Goal: Task Accomplishment & Management: Manage account settings

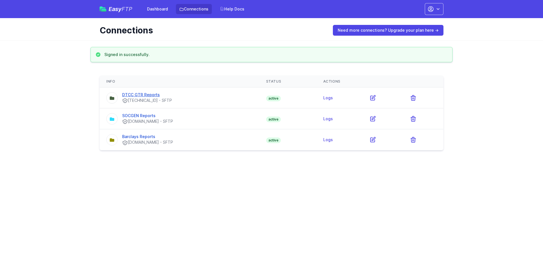
click at [145, 96] on link "DTCC GTR Reports" at bounding box center [141, 94] width 38 height 5
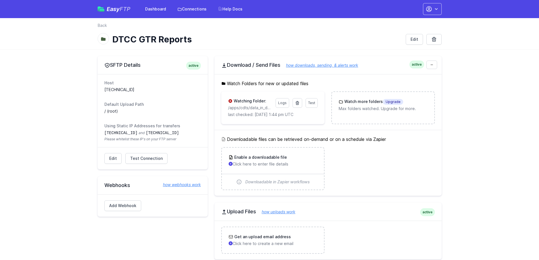
click at [129, 129] on div "Using Static IP Addresses for transfers [TECHNICAL_ID] and [TECHNICAL_ID] Pleas…" at bounding box center [152, 132] width 96 height 18
click at [109, 158] on link "Edit" at bounding box center [112, 158] width 17 height 11
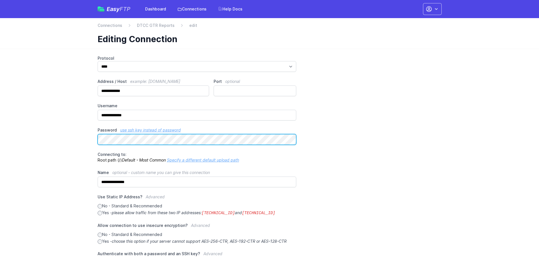
click at [85, 135] on main "**********" at bounding box center [269, 194] width 539 height 290
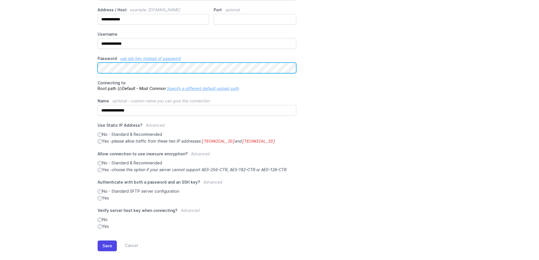
scroll to position [79, 0]
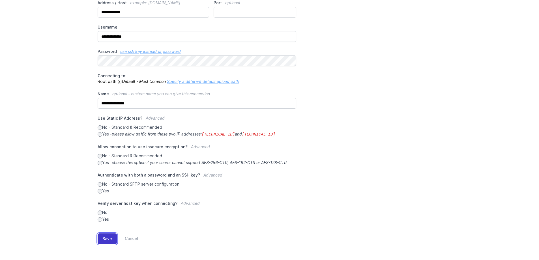
click at [106, 237] on button "Save" at bounding box center [107, 238] width 19 height 11
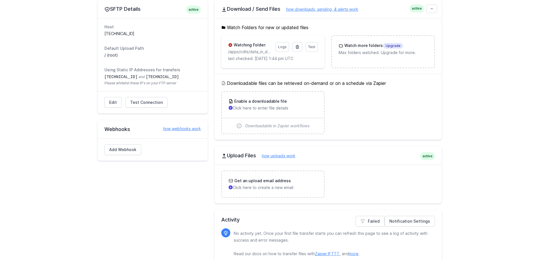
scroll to position [94, 0]
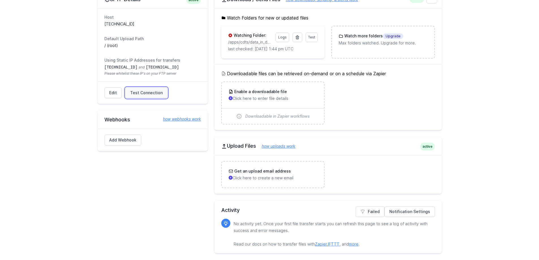
click at [155, 94] on span "Test Connection" at bounding box center [146, 93] width 33 height 6
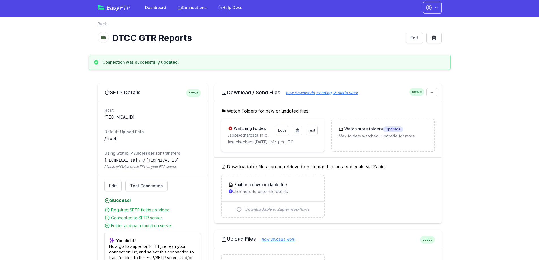
scroll to position [0, 0]
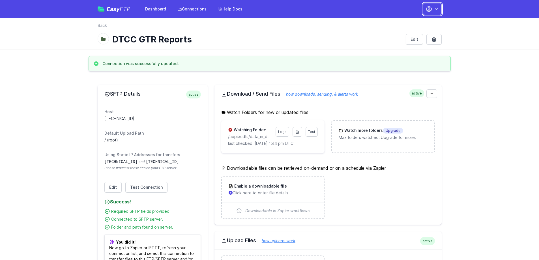
click at [435, 8] on icon "button" at bounding box center [436, 9] width 3 height 2
click at [406, 63] on link "Sign out" at bounding box center [414, 64] width 54 height 10
